Goal: Task Accomplishment & Management: Manage account settings

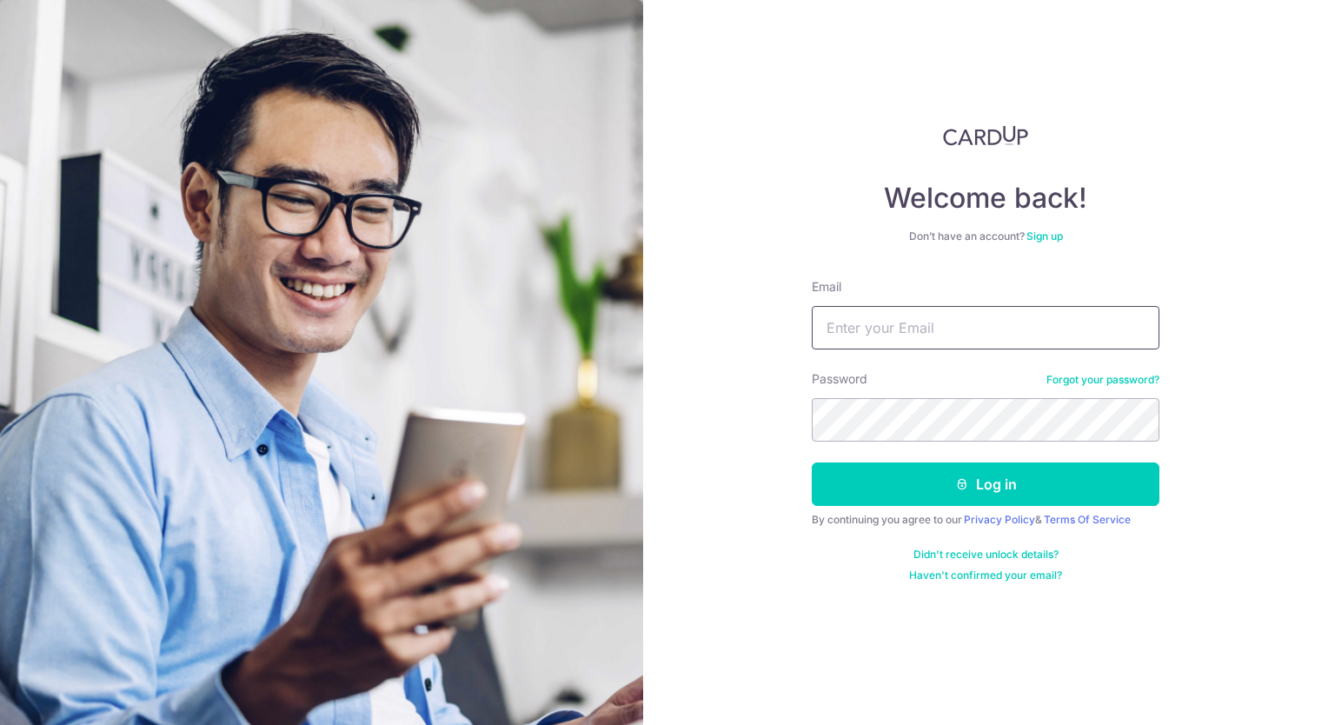
click at [914, 329] on input "Email" at bounding box center [986, 327] width 348 height 43
type input "[EMAIL_ADDRESS][DOMAIN_NAME]"
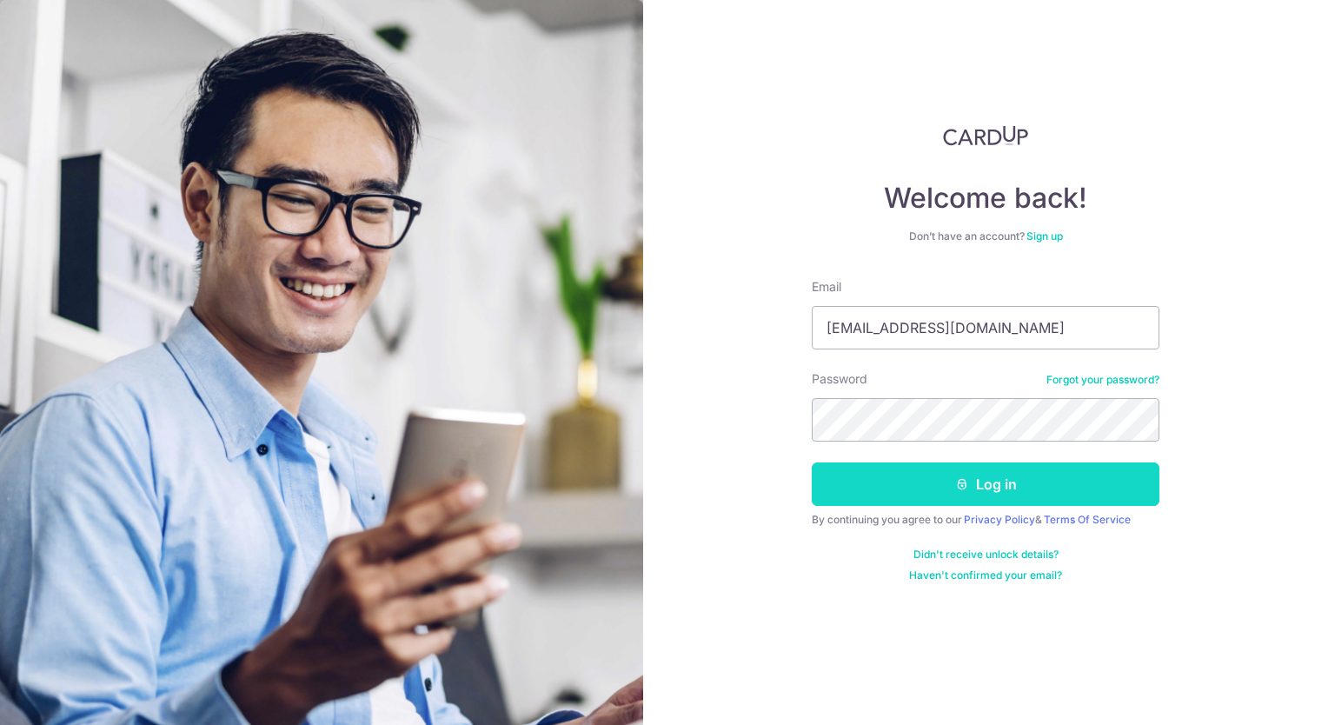
click at [968, 488] on icon "submit" at bounding box center [962, 484] width 14 height 14
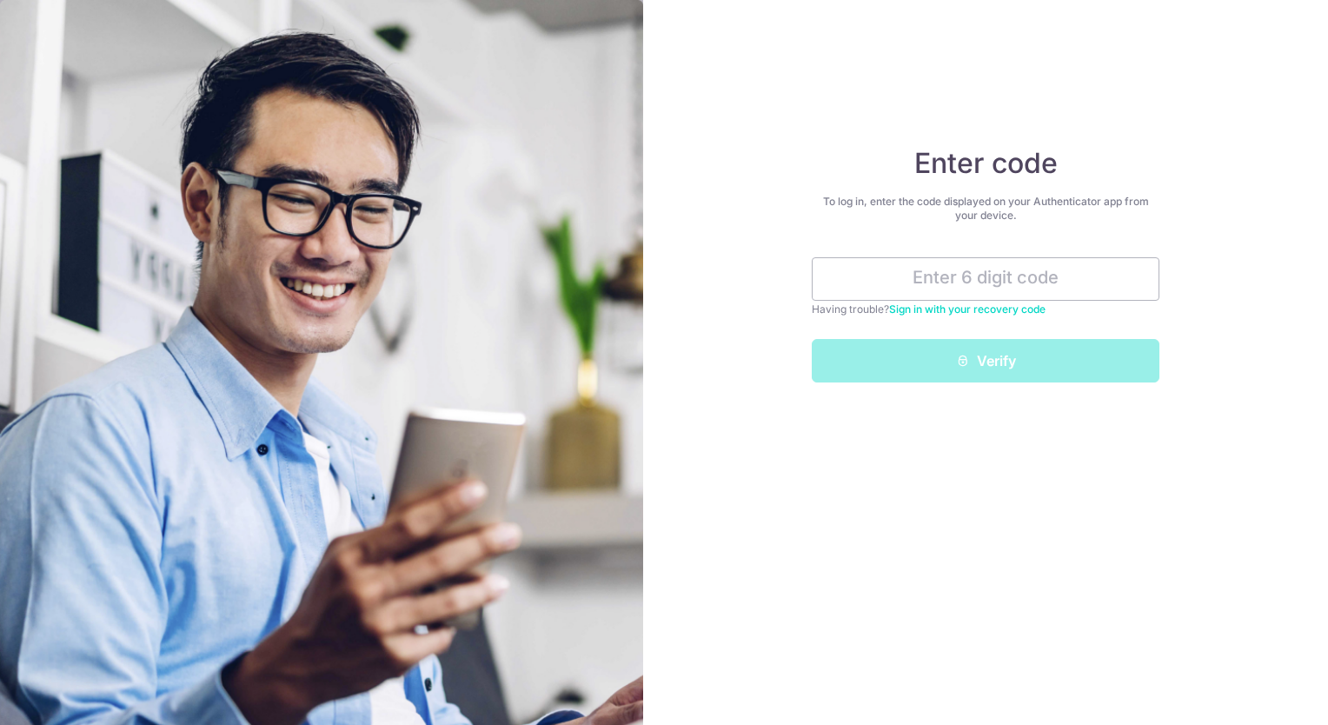
click at [974, 310] on link "Sign in with your recovery code" at bounding box center [967, 308] width 156 height 13
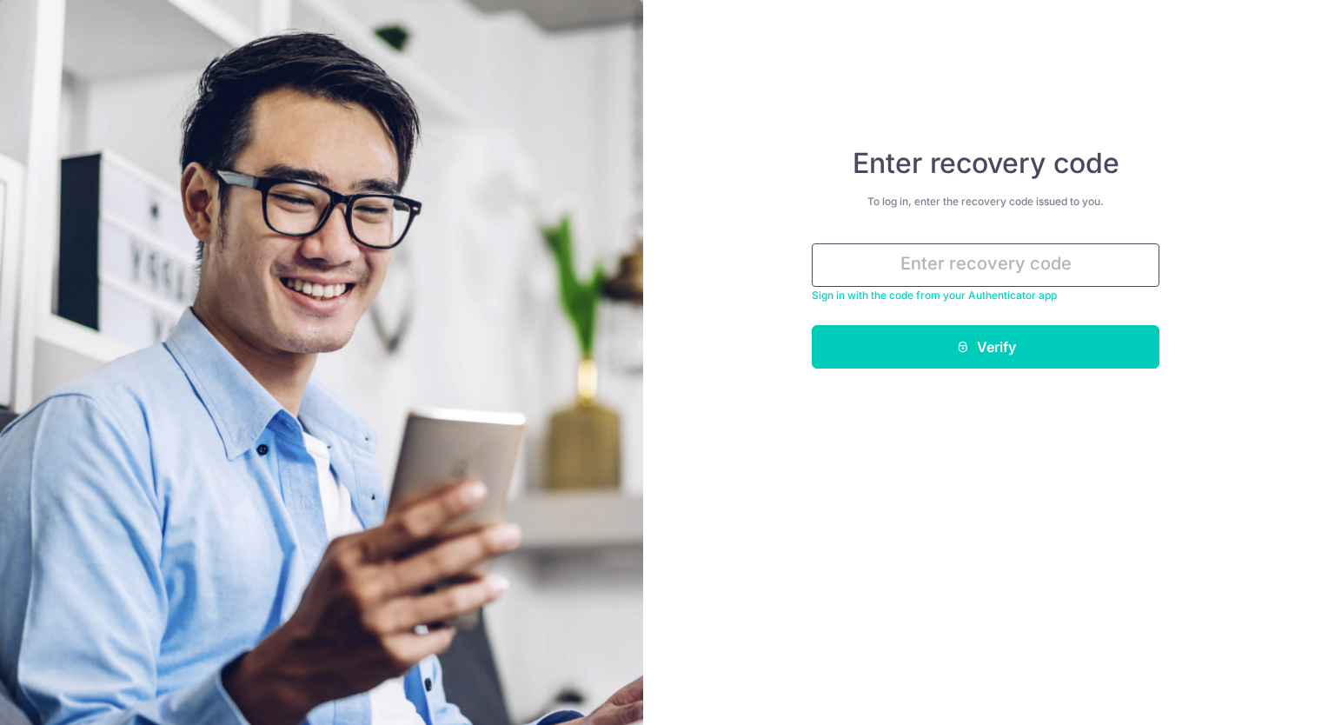
click at [918, 264] on input "text" at bounding box center [986, 264] width 348 height 43
drag, startPoint x: 918, startPoint y: 264, endPoint x: 234, endPoint y: 463, distance: 712.5
click at [1047, 264] on input "63" at bounding box center [986, 264] width 348 height 43
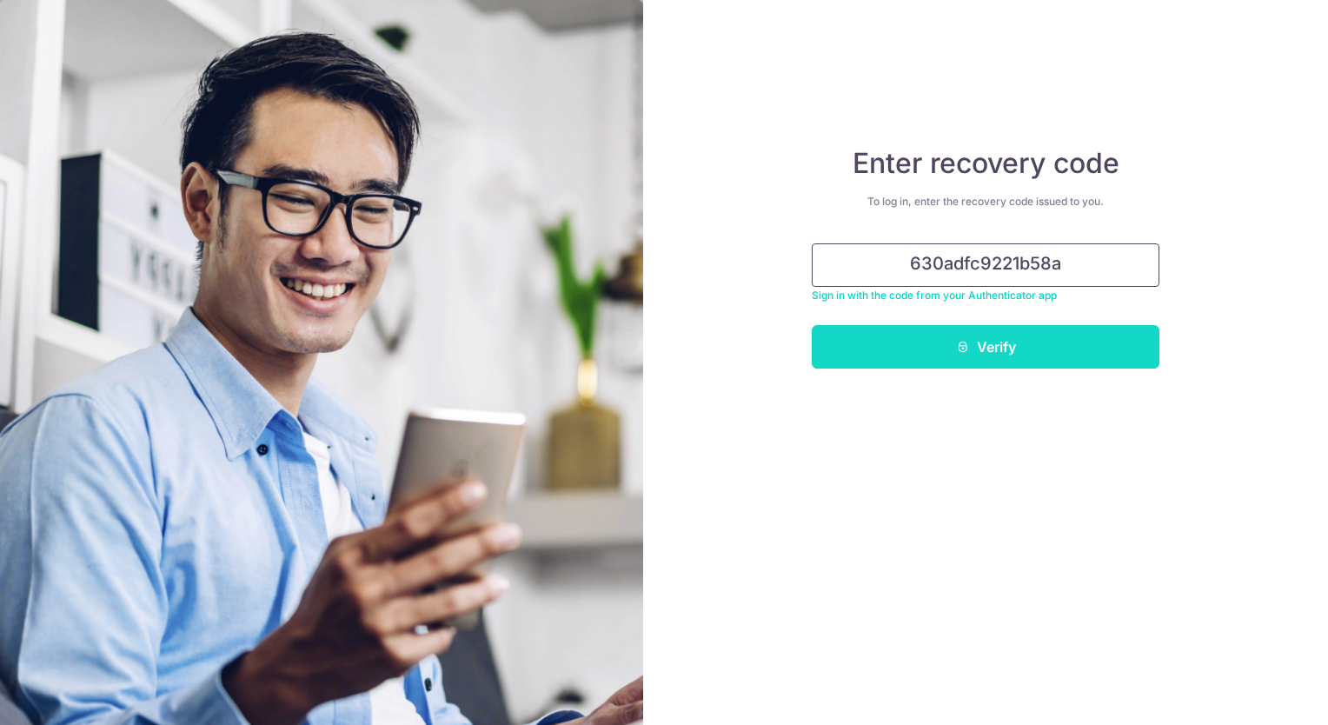
type input "630adfc9221b58a"
click at [1067, 347] on button "Verify" at bounding box center [986, 346] width 348 height 43
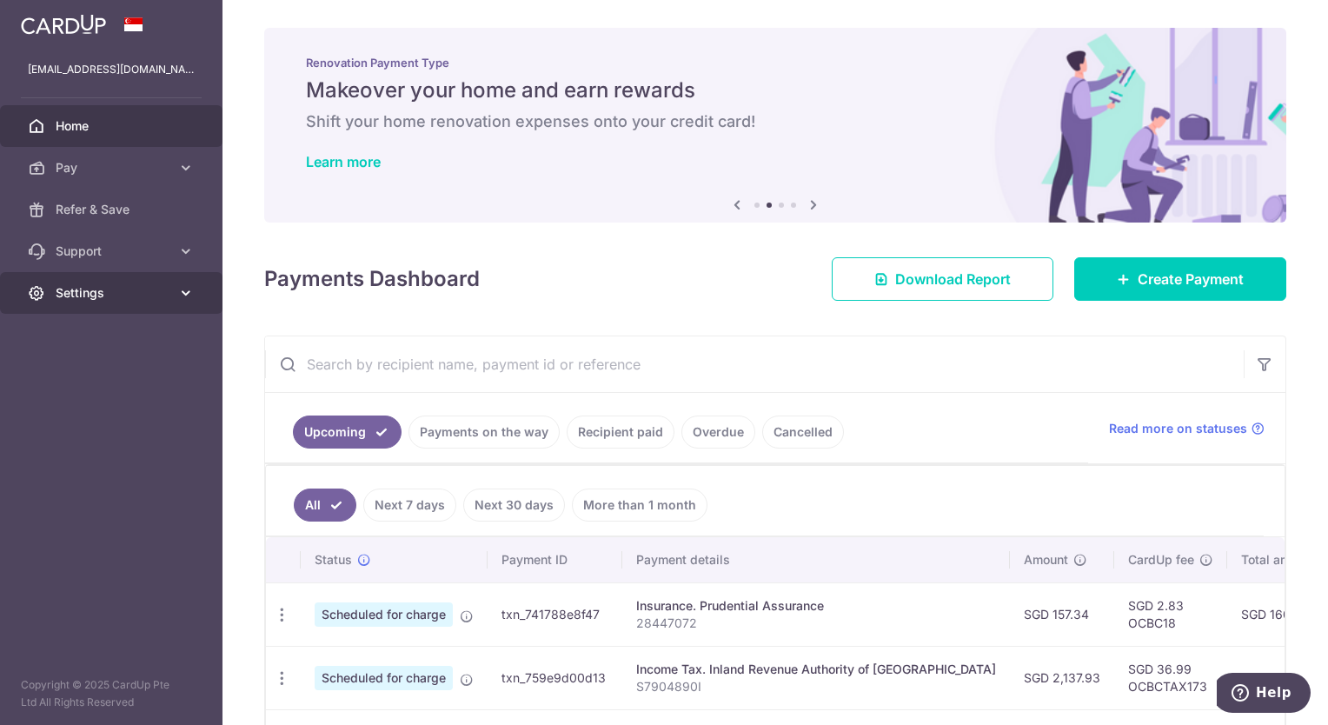
click at [82, 294] on span "Settings" at bounding box center [113, 292] width 115 height 17
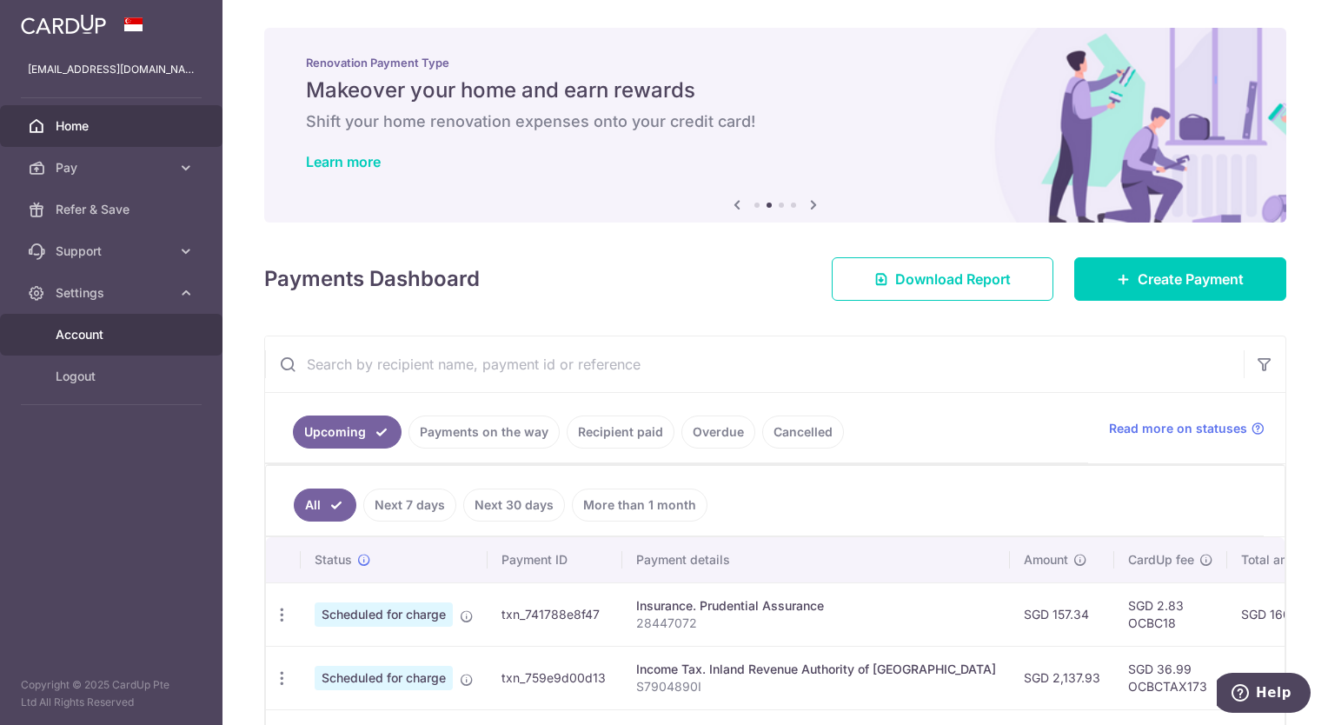
click at [77, 330] on span "Account" at bounding box center [113, 334] width 115 height 17
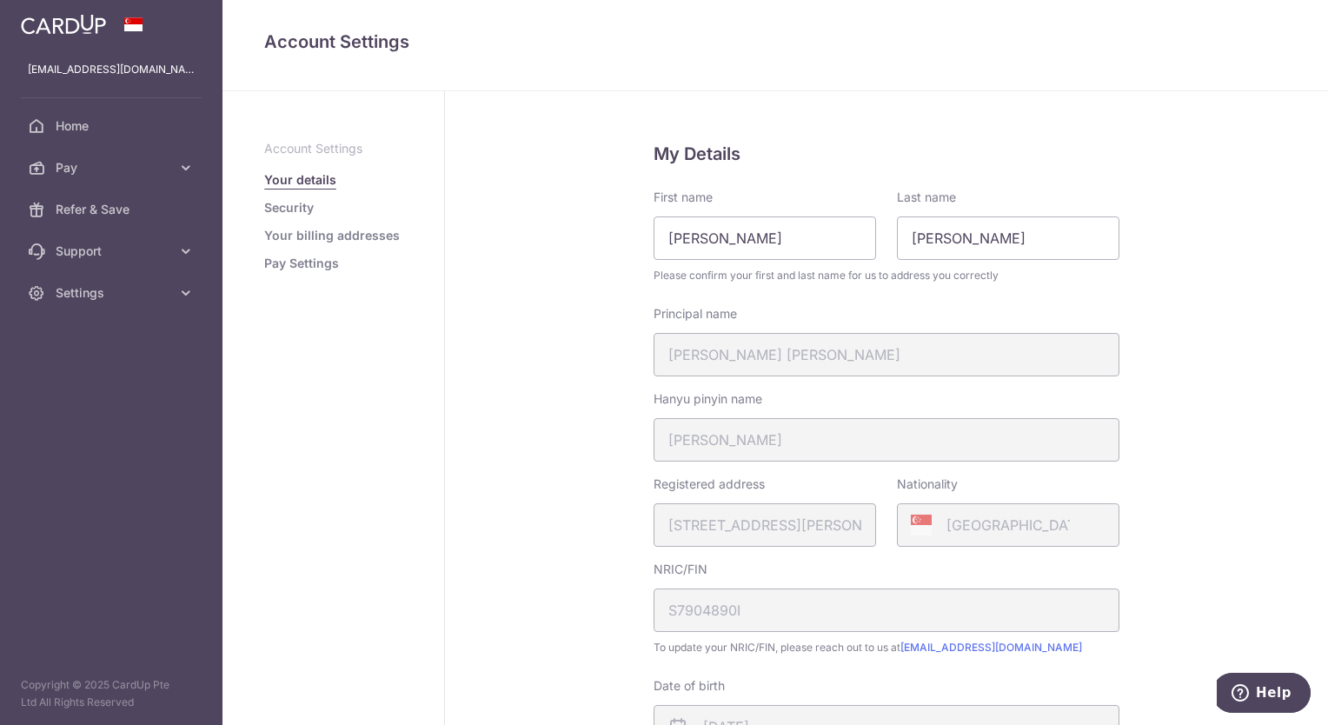
click at [294, 203] on link "Security" at bounding box center [289, 207] width 50 height 17
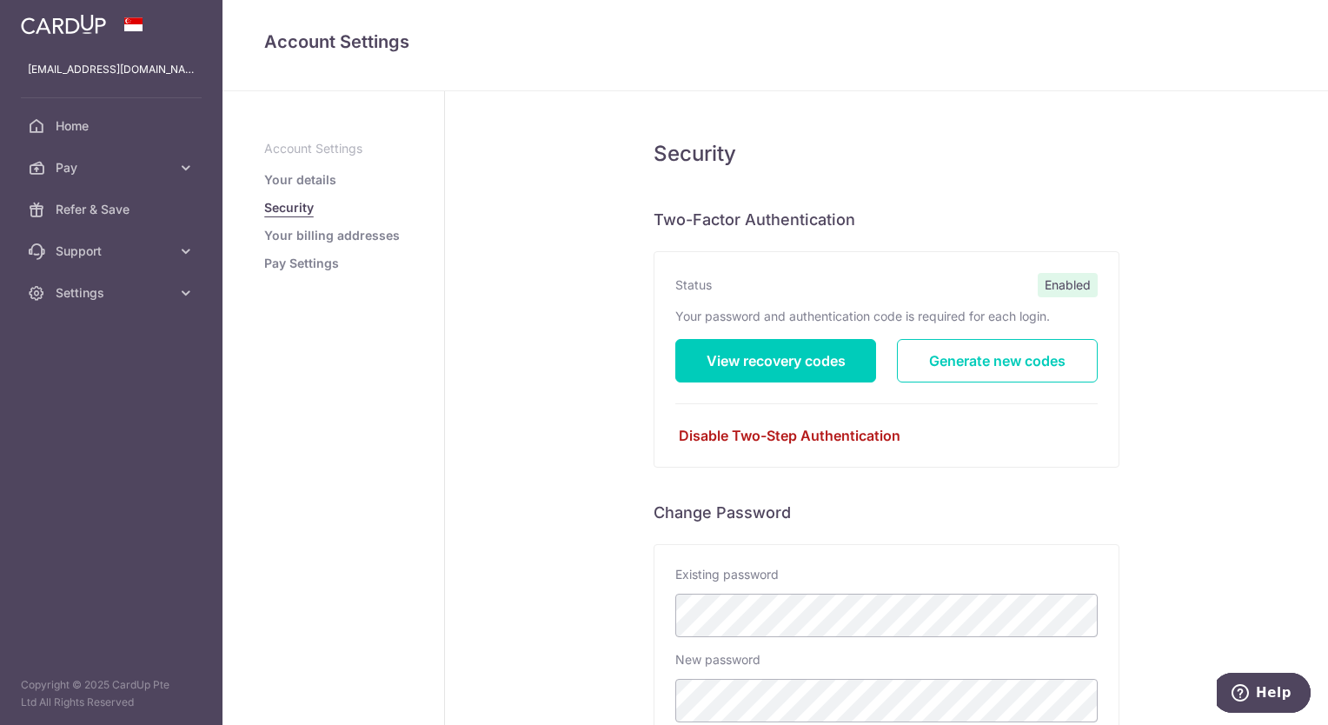
click at [700, 431] on link "Disable Two-Step Authentication" at bounding box center [886, 435] width 422 height 21
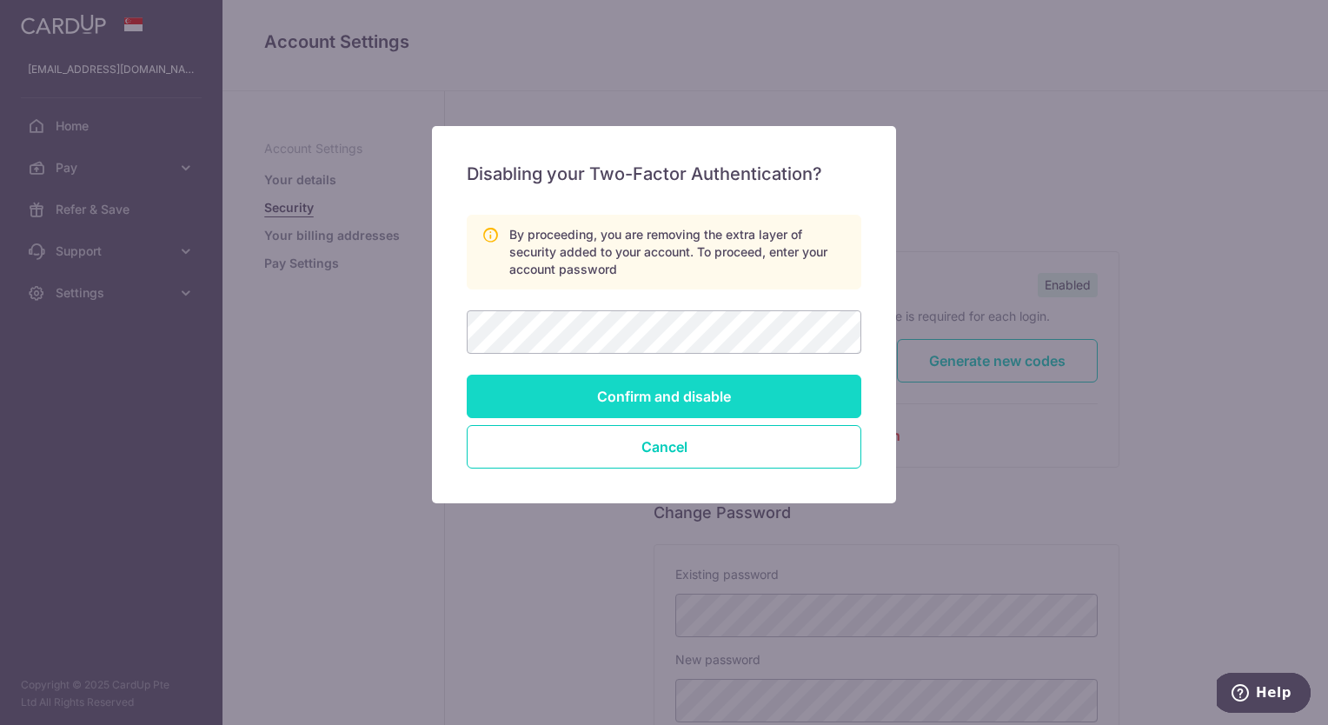
click at [681, 407] on input "Confirm and disable" at bounding box center [664, 396] width 395 height 43
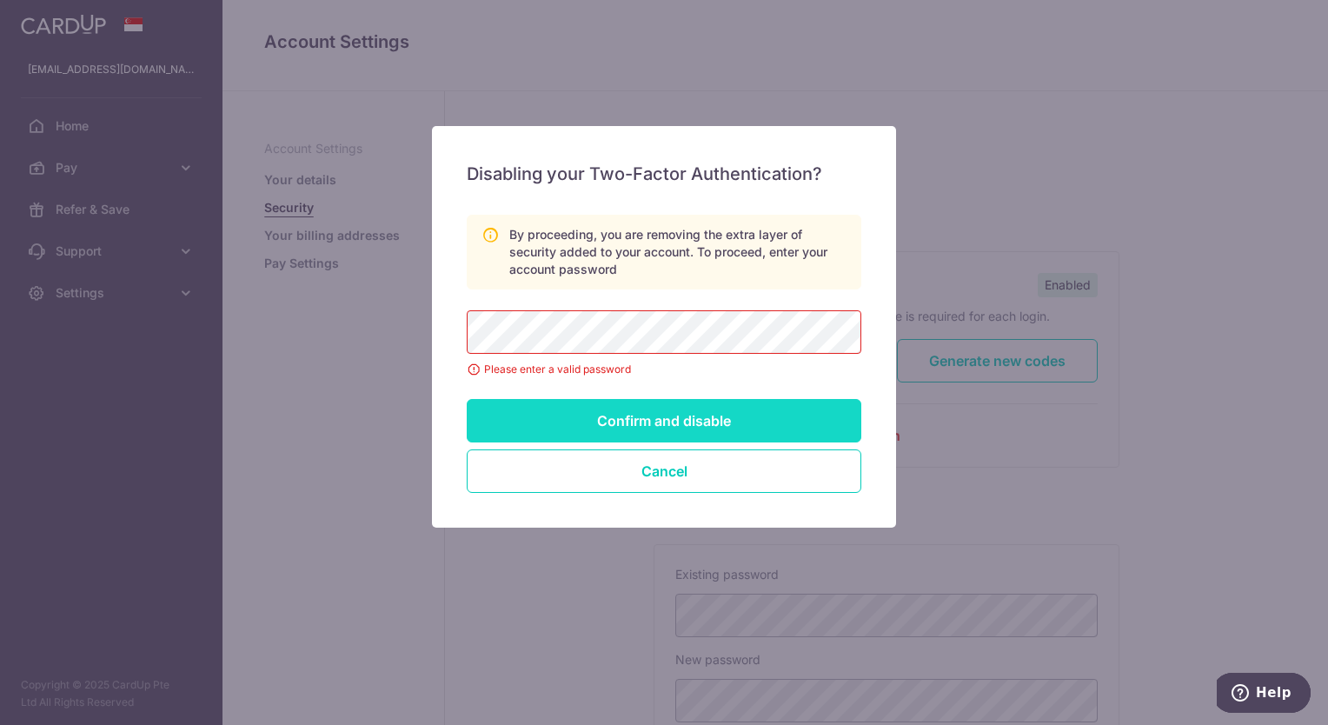
click at [668, 415] on input "Confirm and disable" at bounding box center [664, 420] width 395 height 43
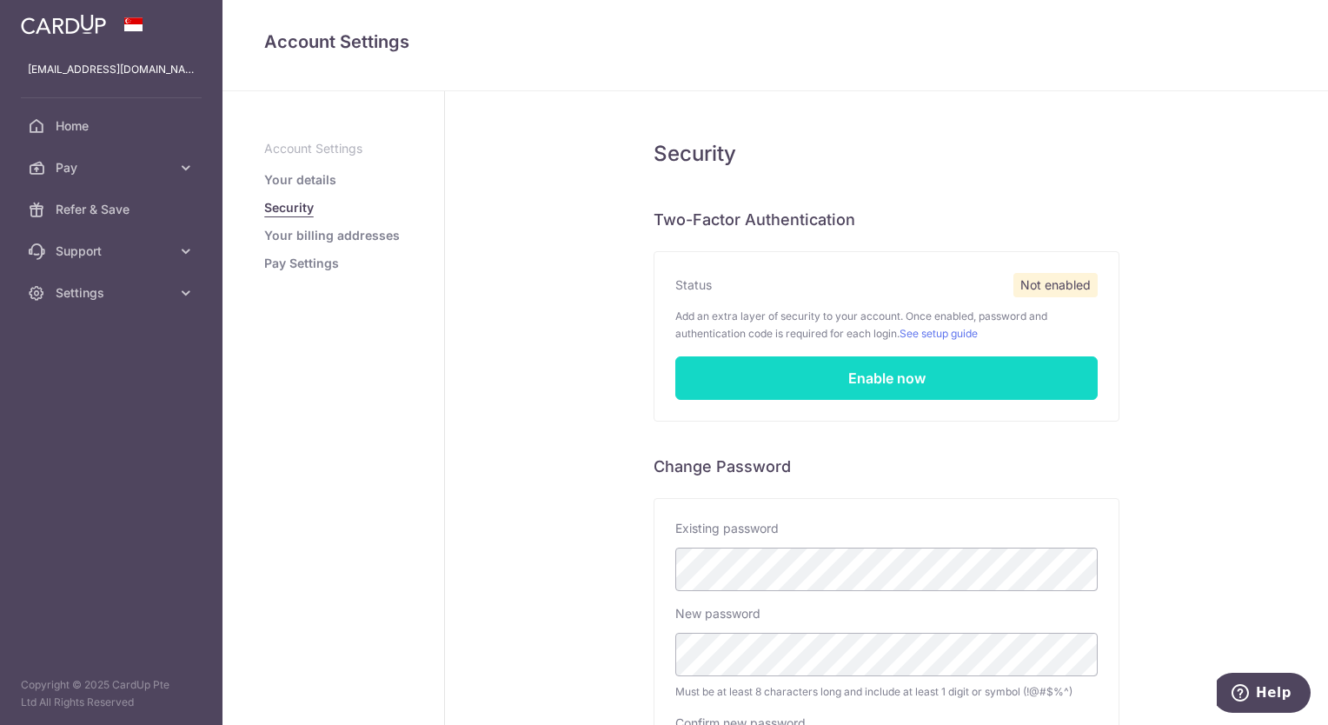
click at [800, 371] on link "Enable now" at bounding box center [886, 377] width 422 height 43
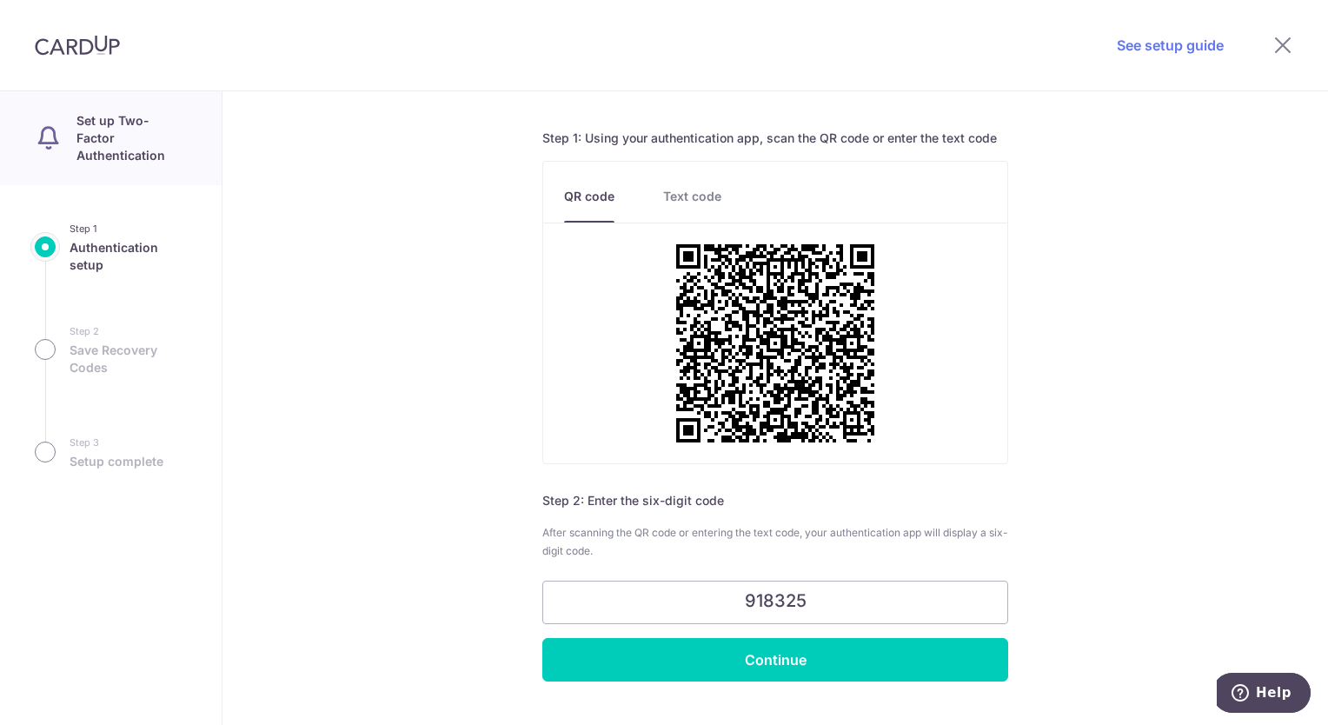
scroll to position [141, 0]
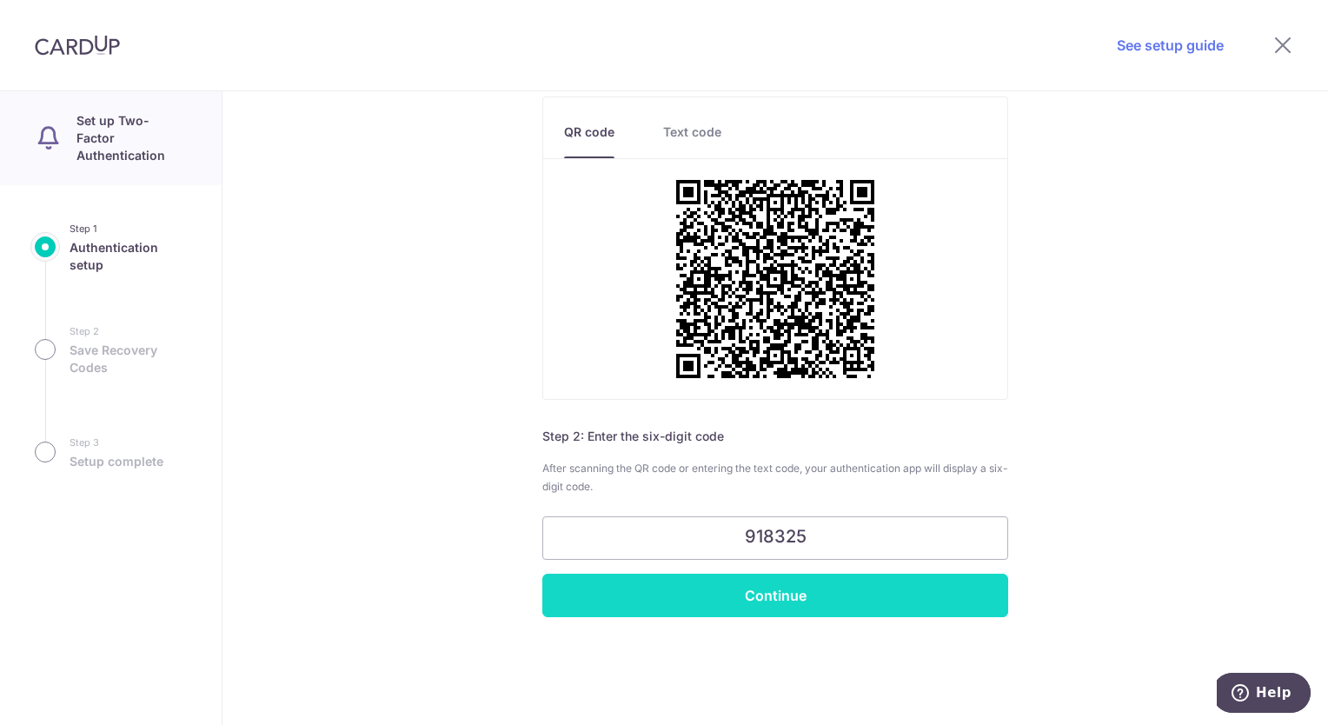
type input "918325"
click at [682, 594] on input "Continue" at bounding box center [775, 595] width 466 height 43
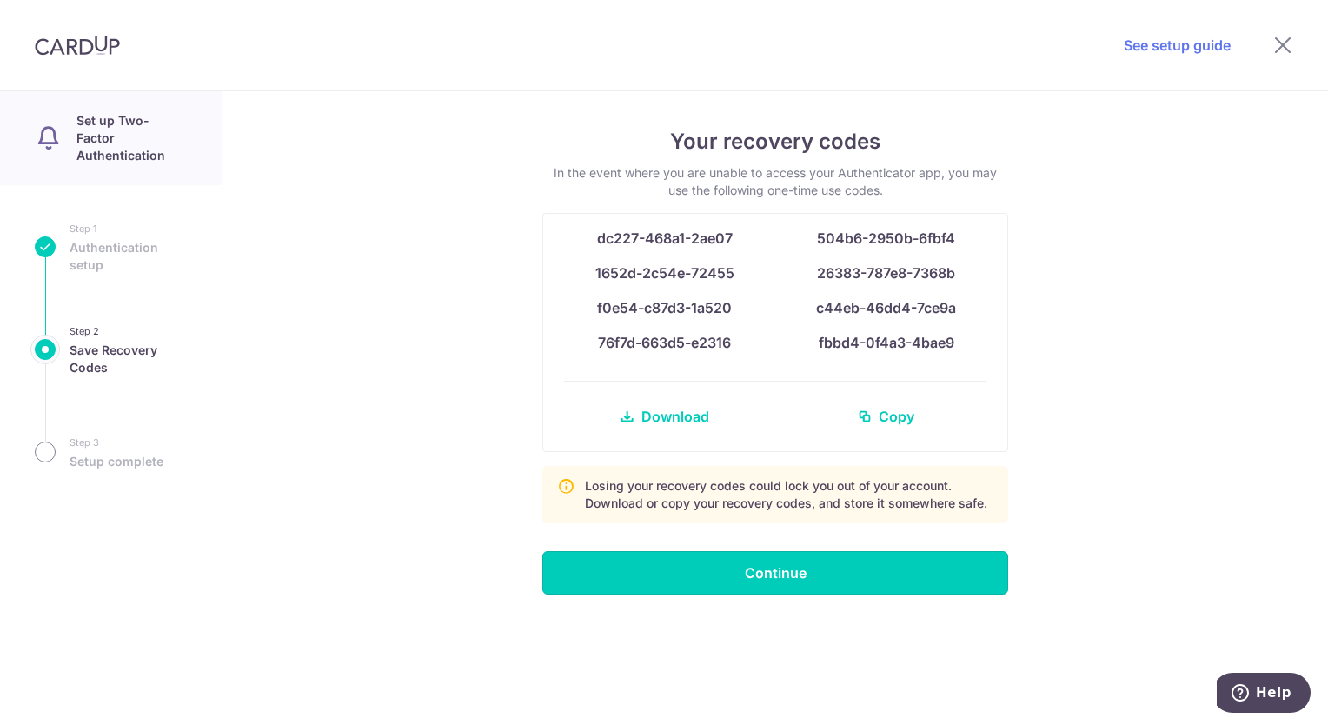
drag, startPoint x: 865, startPoint y: 565, endPoint x: 859, endPoint y: 578, distance: 14.4
click at [864, 566] on input "Continue" at bounding box center [775, 572] width 466 height 43
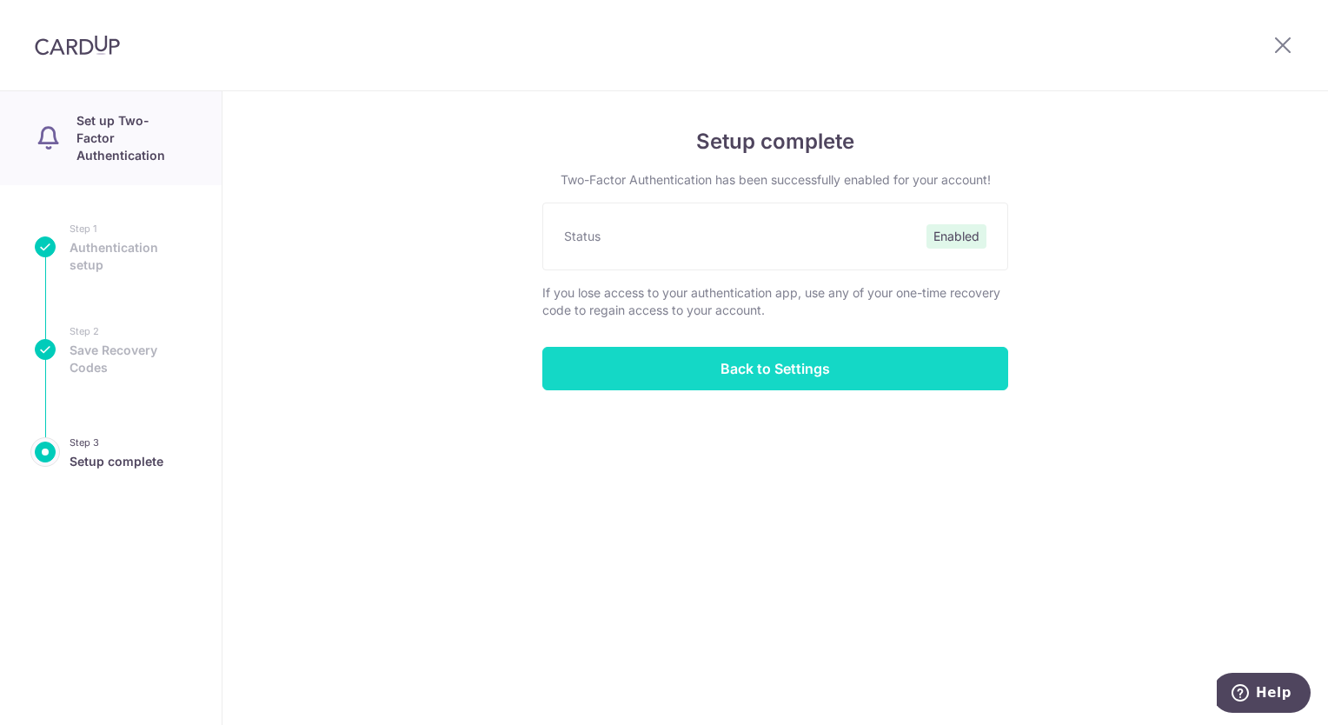
click at [770, 370] on input "Back to Settings" at bounding box center [775, 368] width 466 height 43
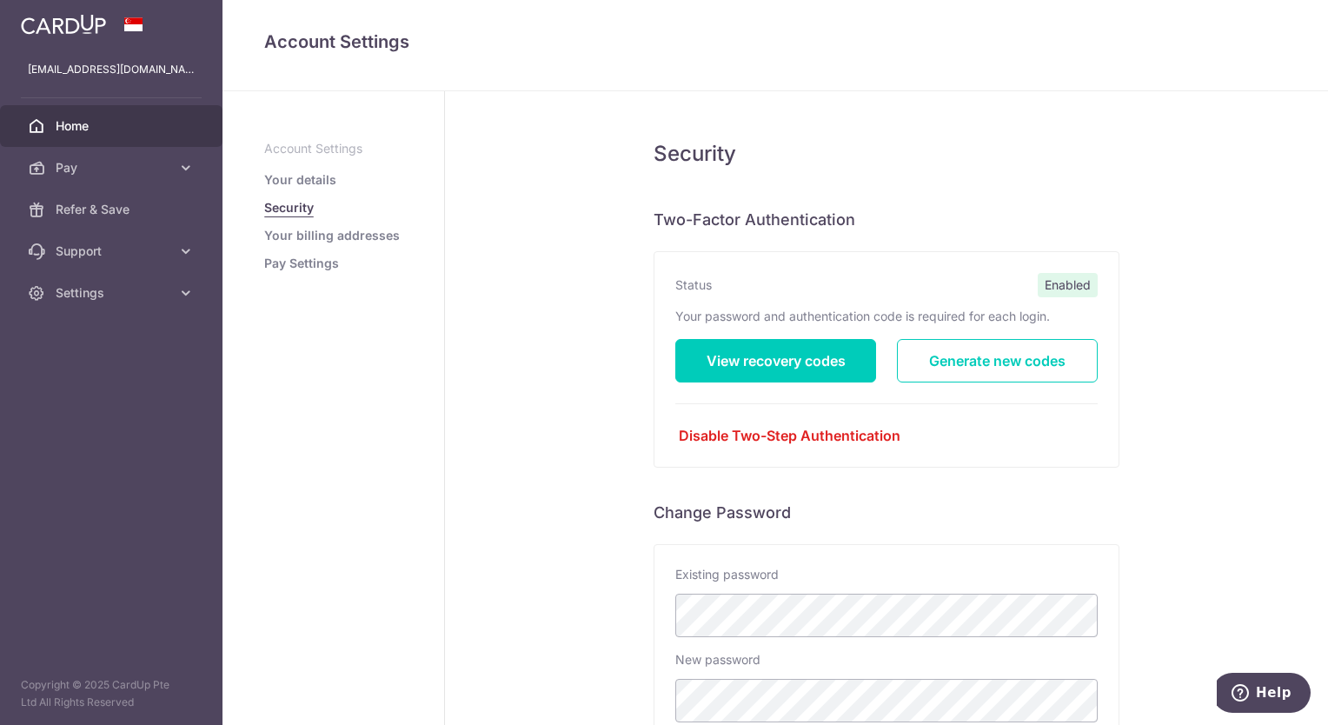
click at [69, 121] on span "Home" at bounding box center [113, 125] width 115 height 17
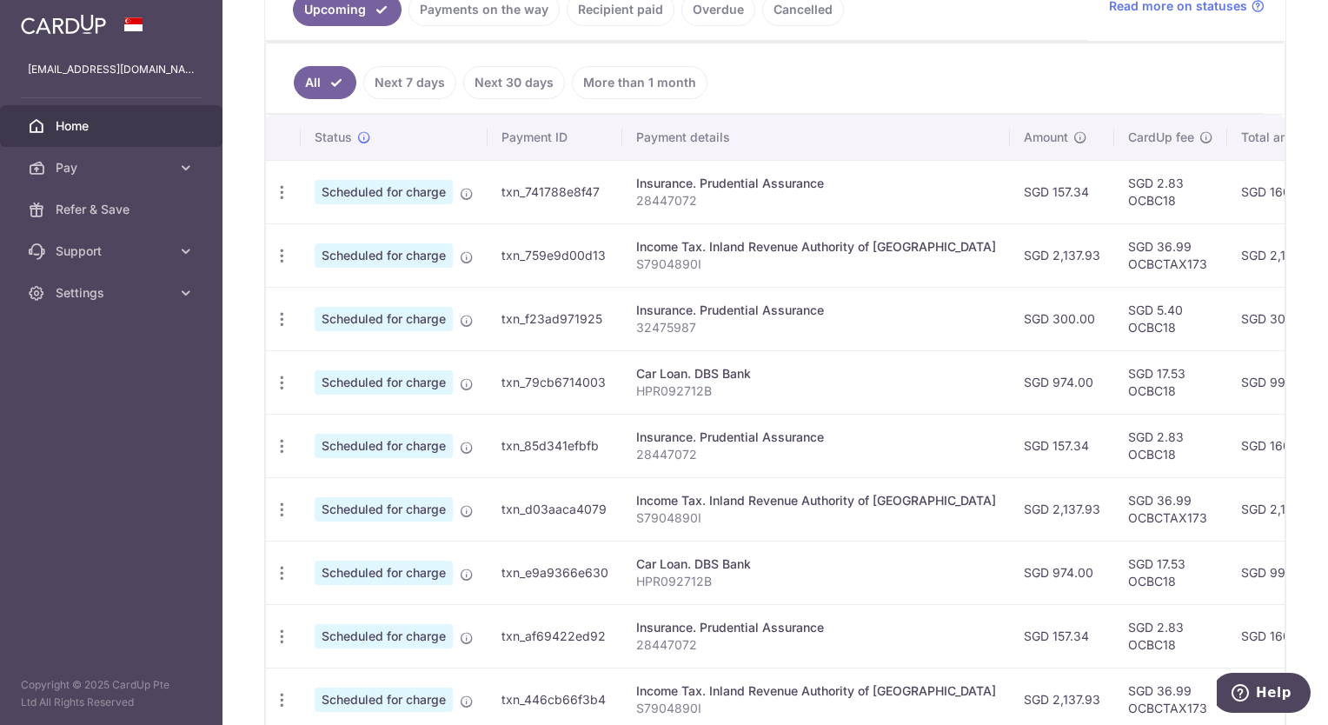
scroll to position [435, 0]
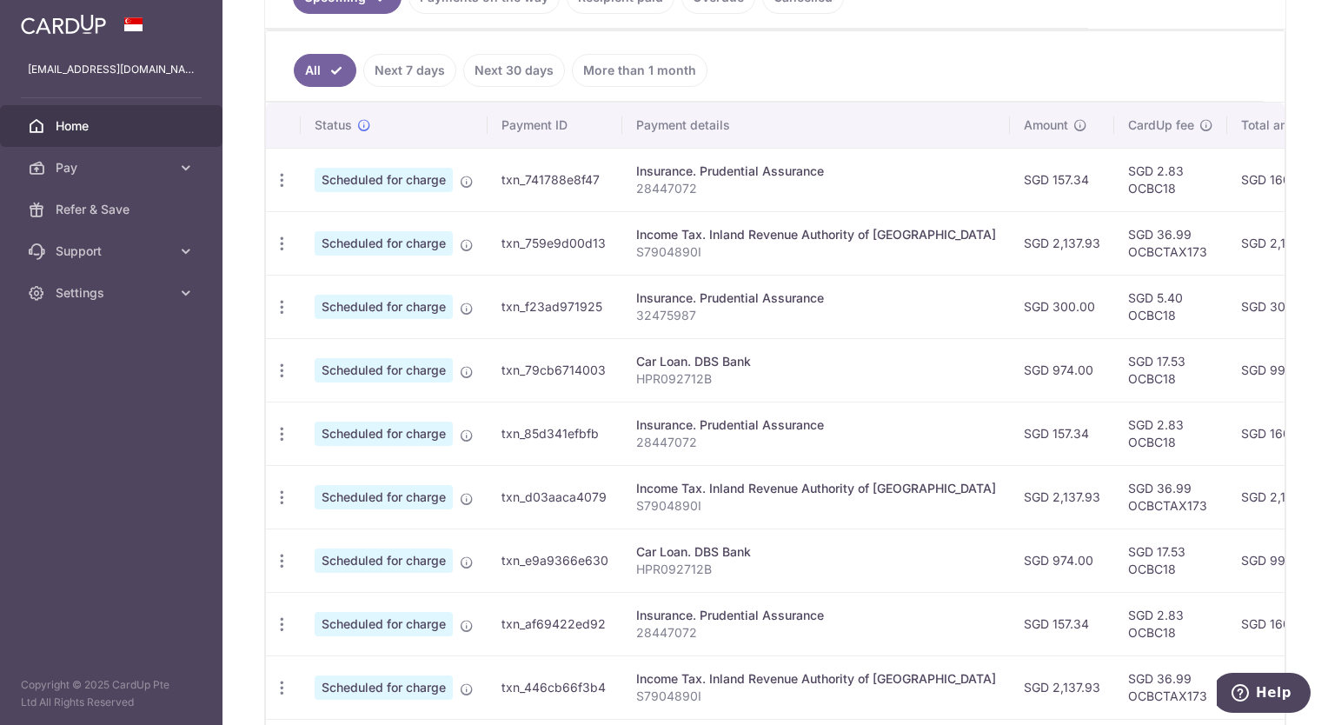
click at [422, 57] on link "Next 7 days" at bounding box center [409, 70] width 93 height 33
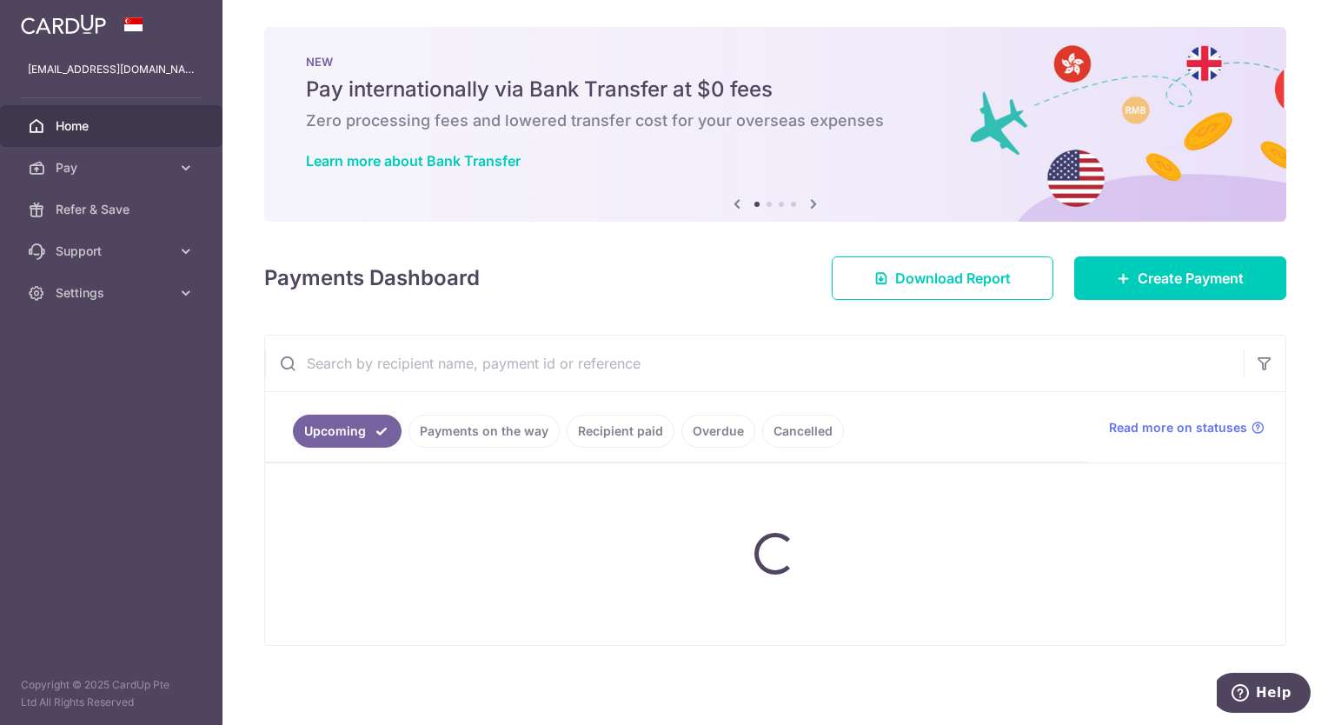
scroll to position [11, 0]
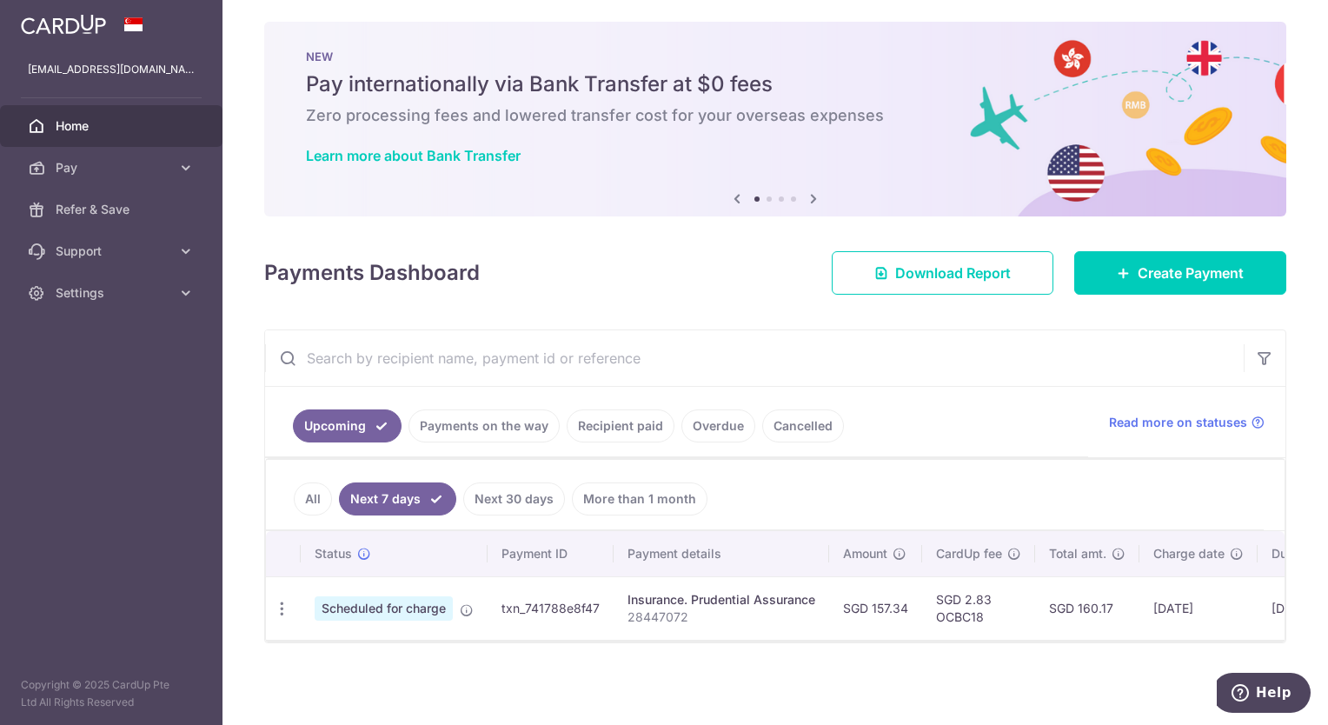
click at [305, 494] on link "All" at bounding box center [313, 498] width 38 height 33
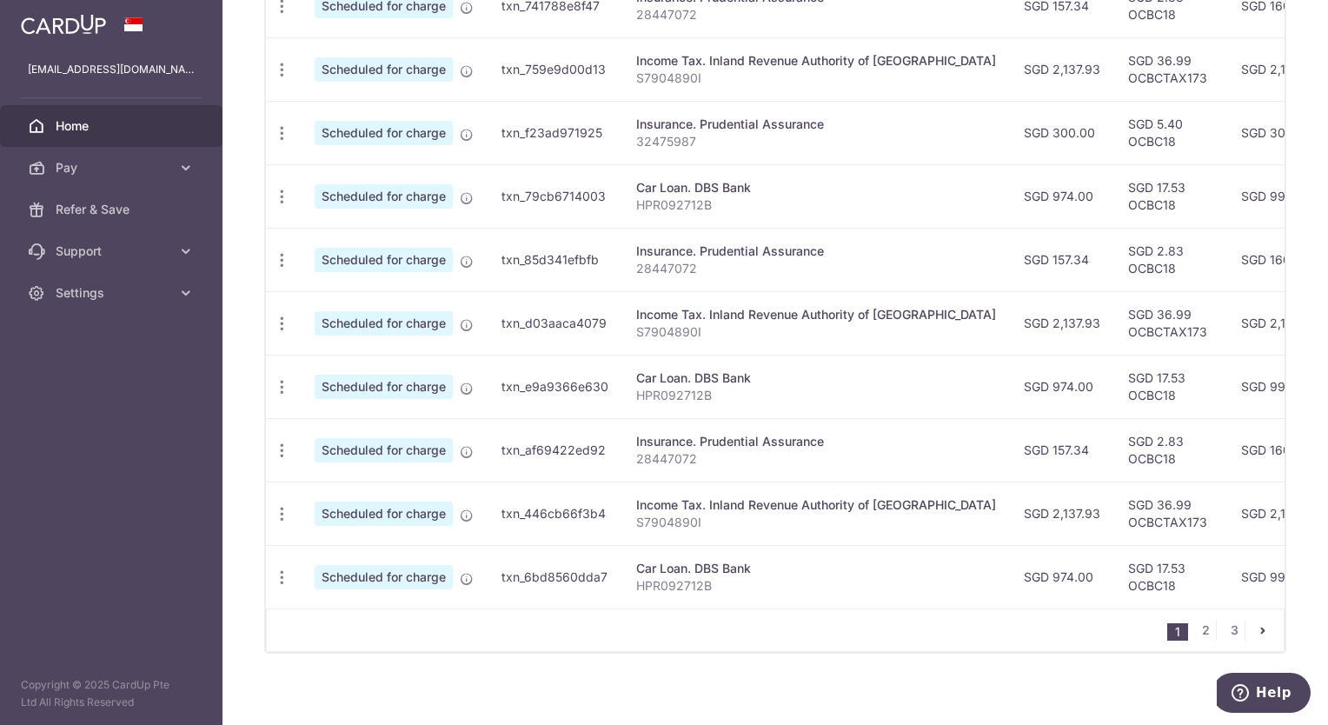
scroll to position [174, 0]
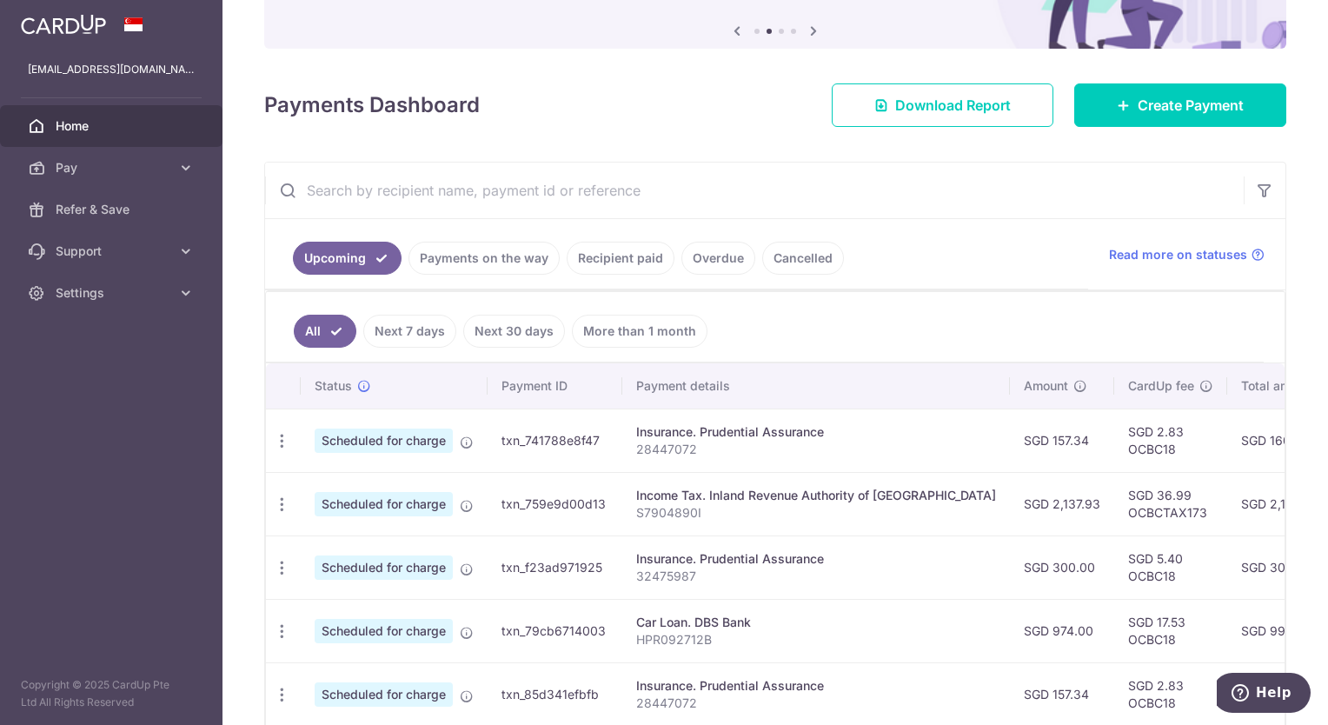
click at [608, 258] on link "Recipient paid" at bounding box center [621, 258] width 108 height 33
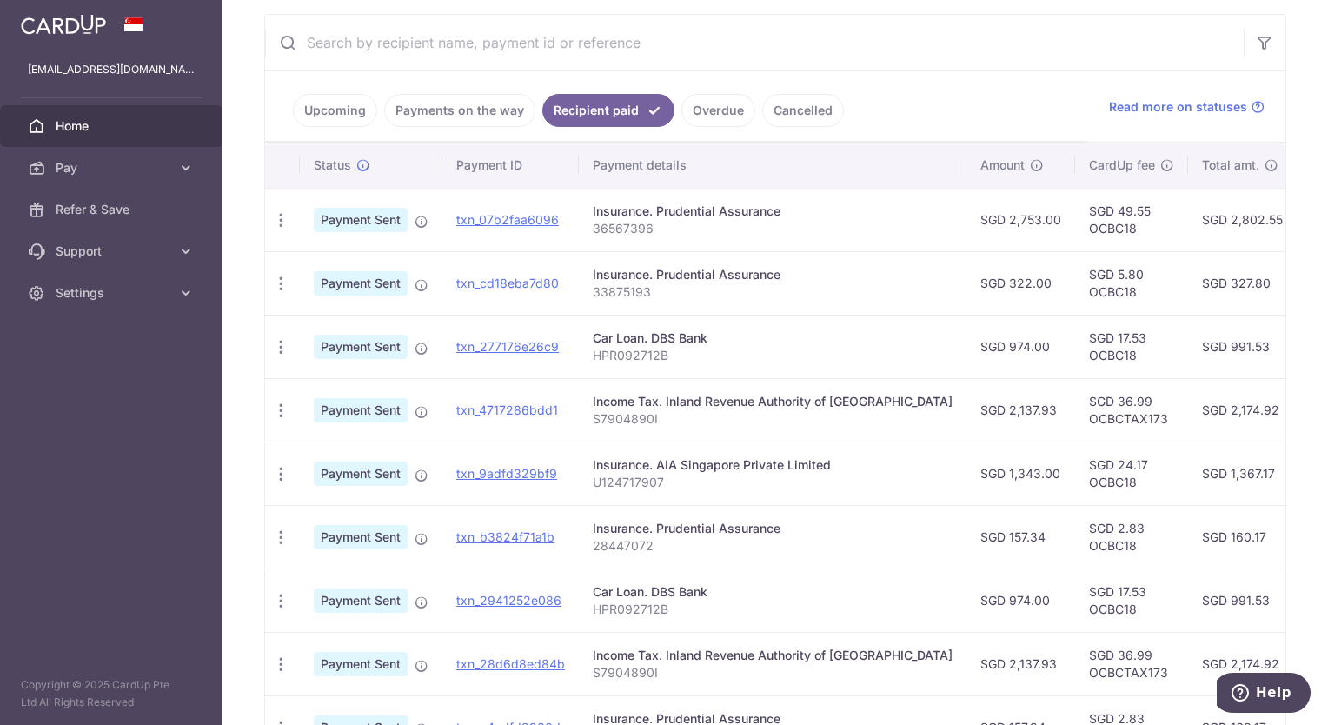
scroll to position [348, 0]
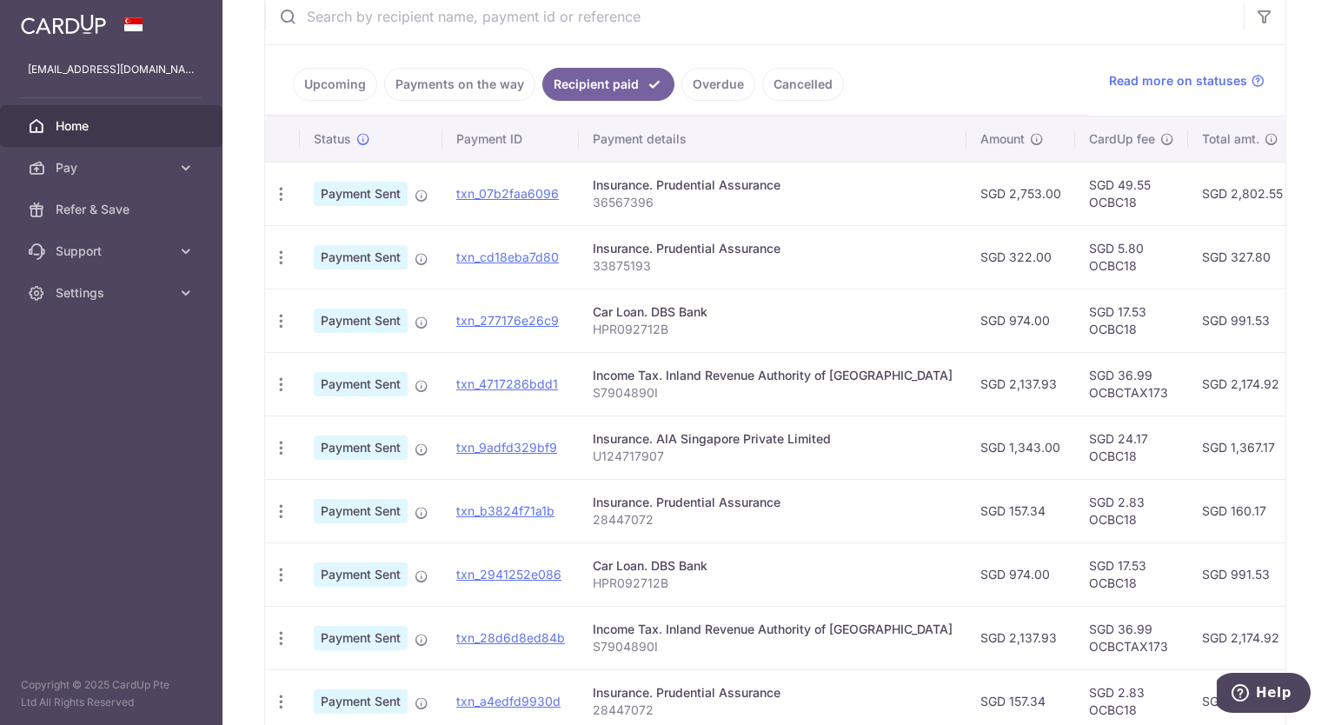
click at [341, 70] on link "Upcoming" at bounding box center [335, 84] width 84 height 33
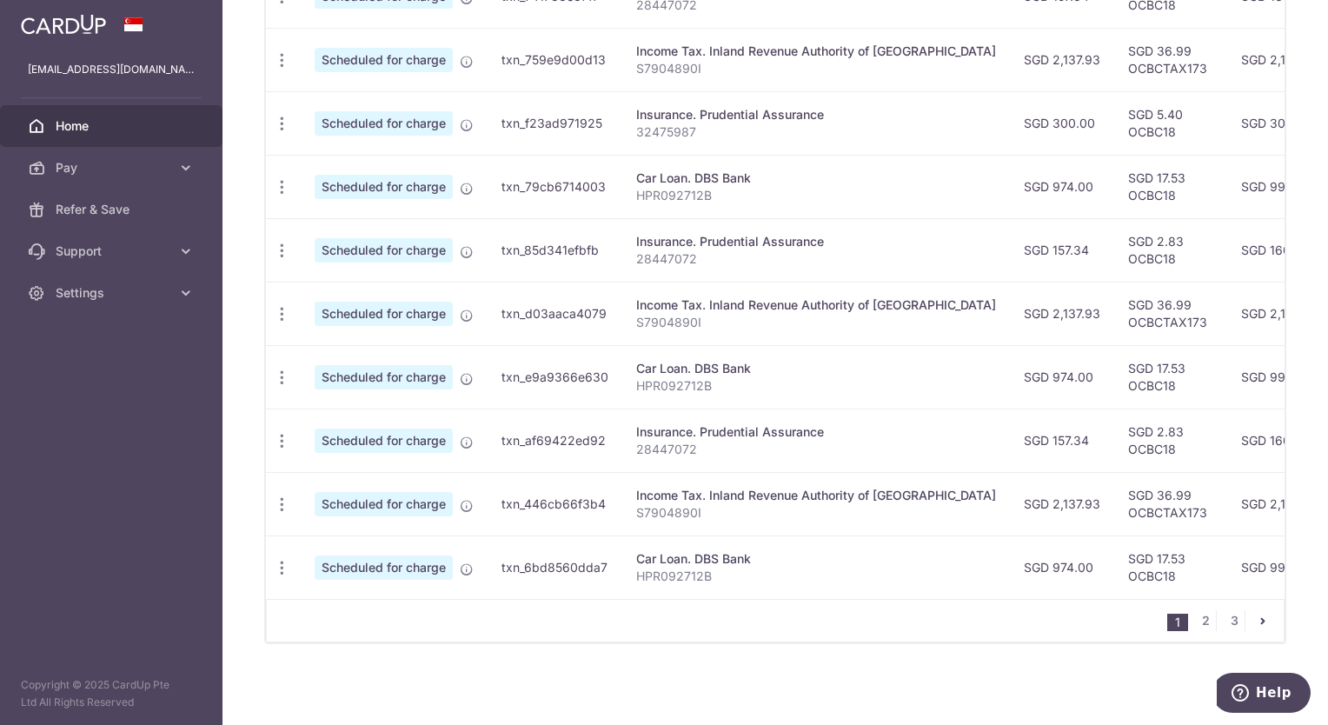
scroll to position [622, 0]
click at [1204, 615] on link "2" at bounding box center [1205, 619] width 21 height 21
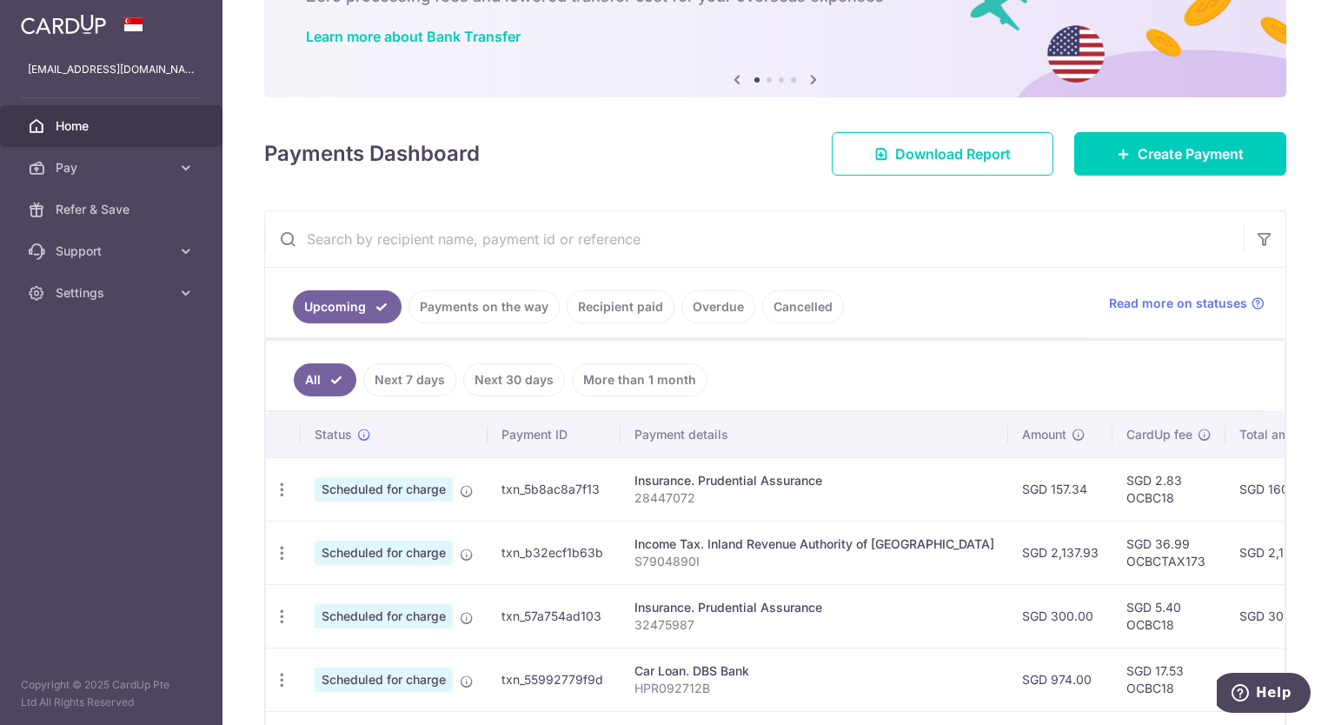
scroll to position [0, 0]
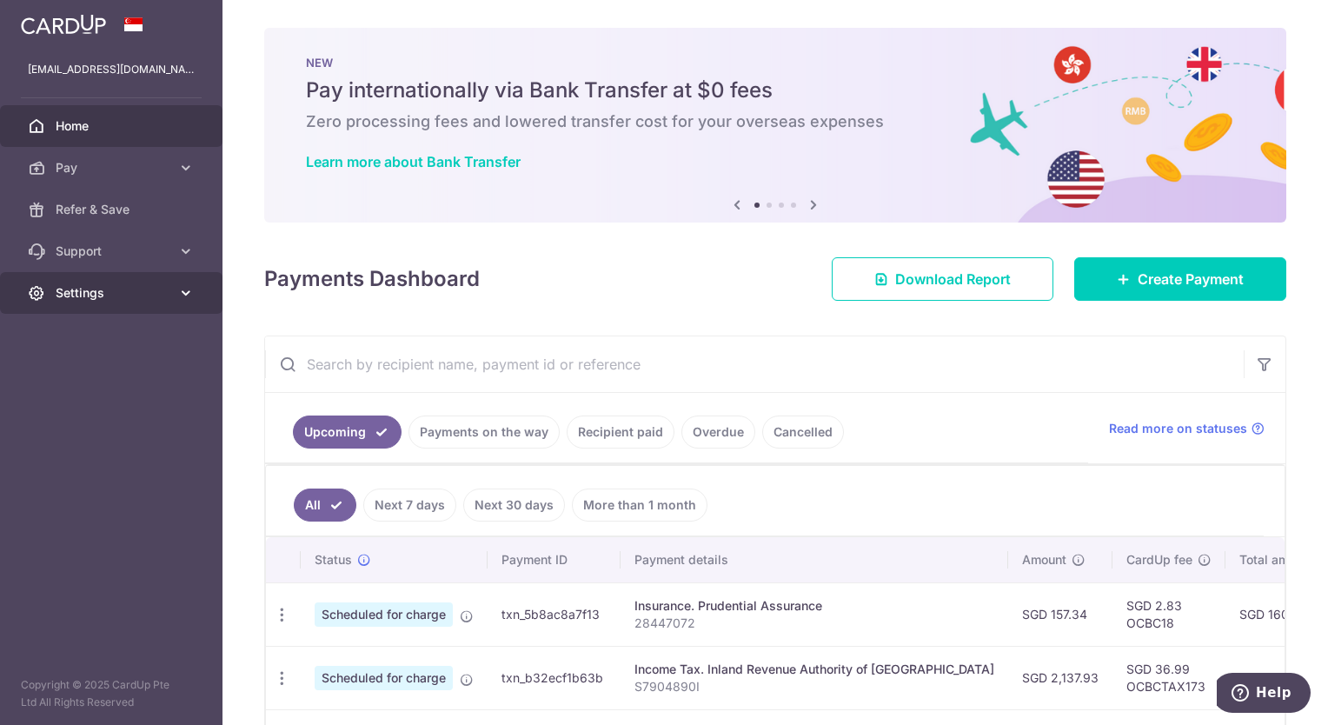
click at [191, 290] on icon at bounding box center [185, 292] width 17 height 17
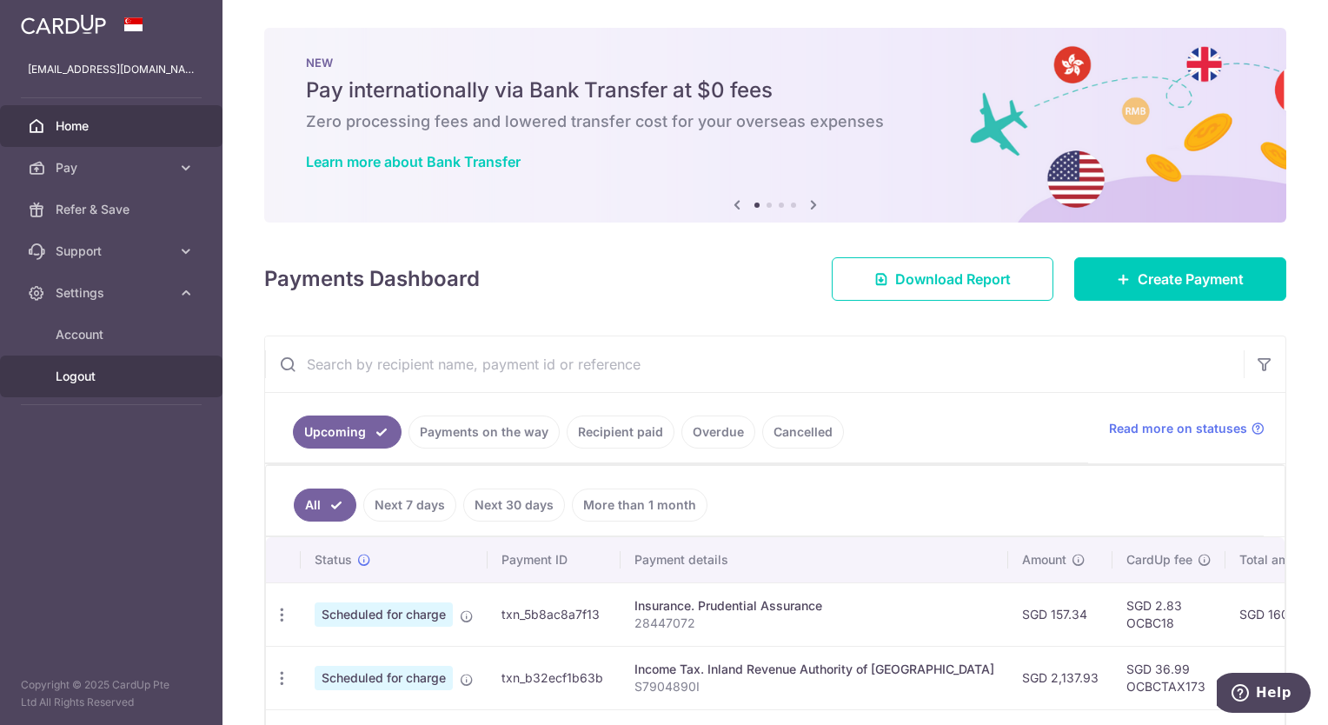
click at [91, 365] on link "Logout" at bounding box center [111, 377] width 223 height 42
